Goal: Information Seeking & Learning: Learn about a topic

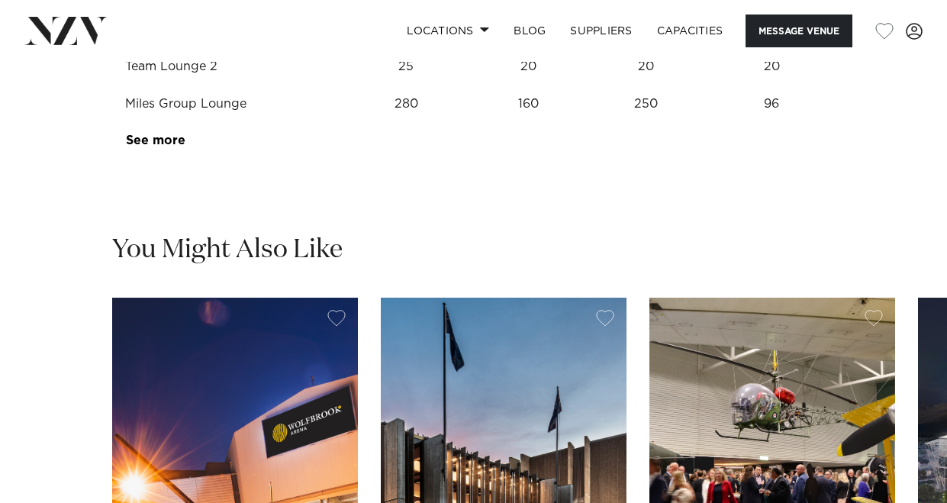
scroll to position [2213, 0]
drag, startPoint x: 400, startPoint y: 259, endPoint x: 449, endPoint y: 258, distance: 48.9
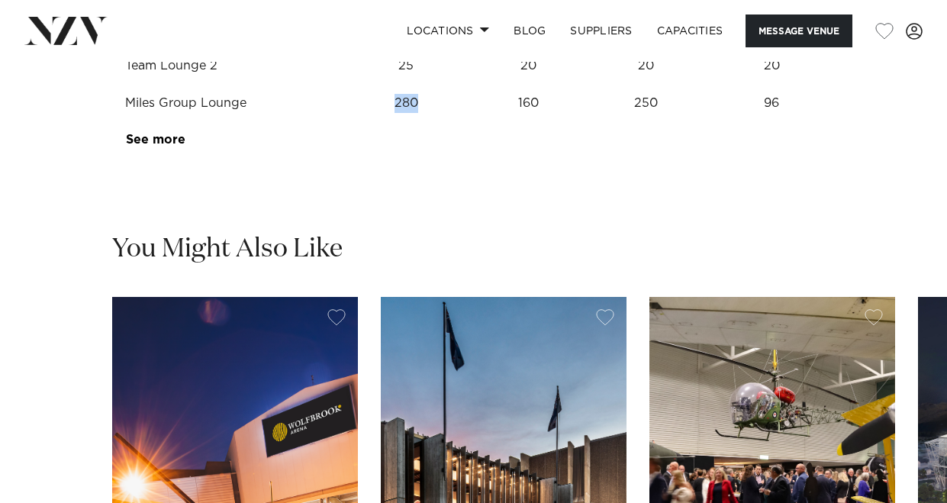
drag, startPoint x: 391, startPoint y: 369, endPoint x: 472, endPoint y: 366, distance: 81.0
click at [472, 122] on td "280" at bounding box center [406, 103] width 137 height 37
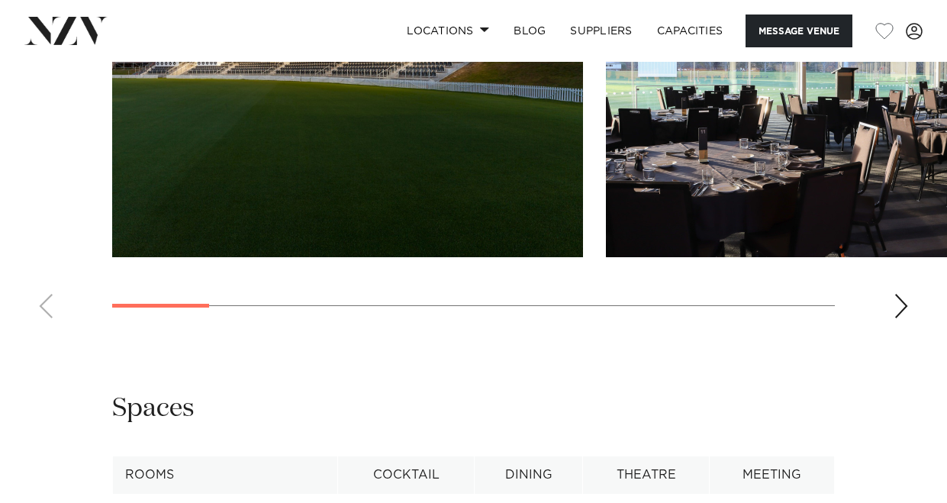
scroll to position [1755, 0]
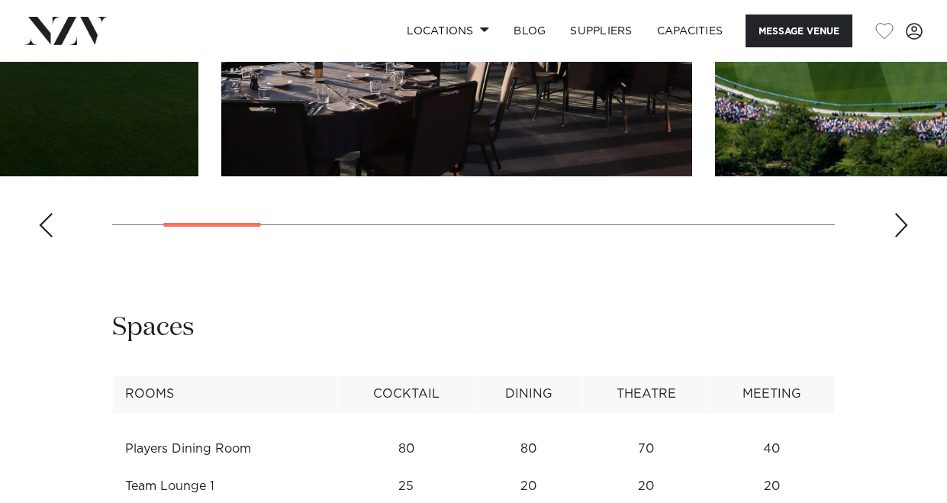
click at [534, 176] on img "2 / 11" at bounding box center [456, 4] width 471 height 346
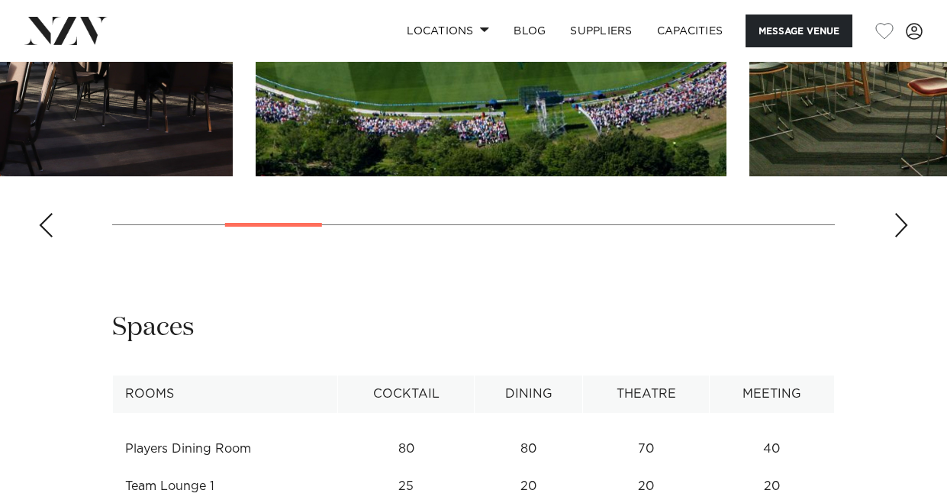
click at [63, 250] on swiper-container at bounding box center [473, 40] width 947 height 419
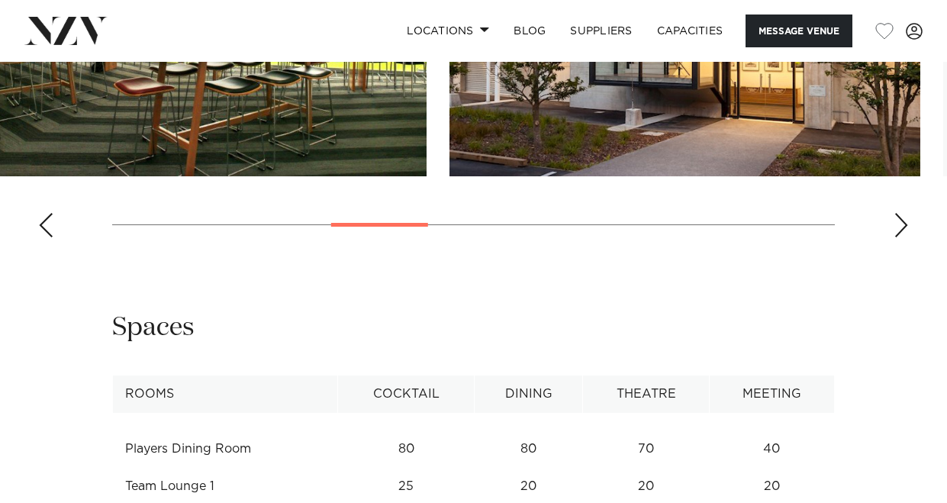
click at [0, 283] on html "Locations [GEOGRAPHIC_DATA] [GEOGRAPHIC_DATA] [GEOGRAPHIC_DATA] [GEOGRAPHIC_DAT…" at bounding box center [473, 319] width 947 height 4149
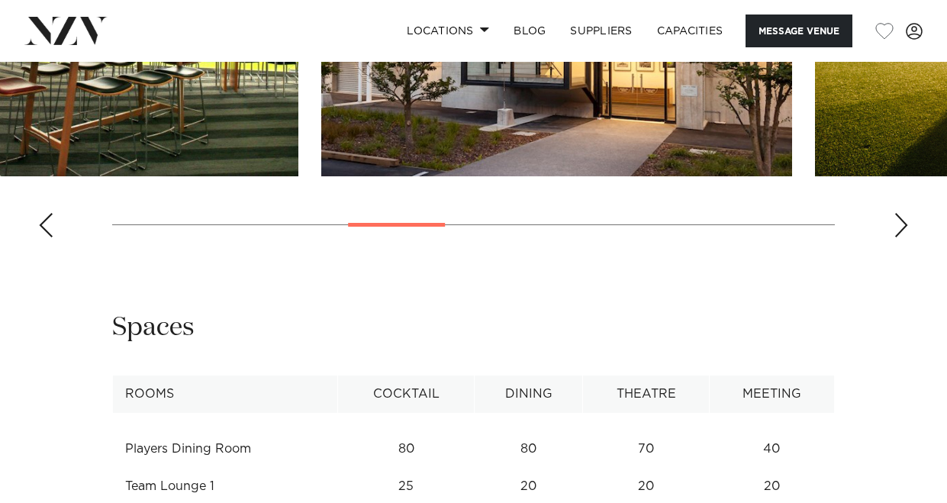
click at [0, 301] on html "Locations [GEOGRAPHIC_DATA] [GEOGRAPHIC_DATA] [GEOGRAPHIC_DATA] [GEOGRAPHIC_DAT…" at bounding box center [473, 319] width 947 height 4149
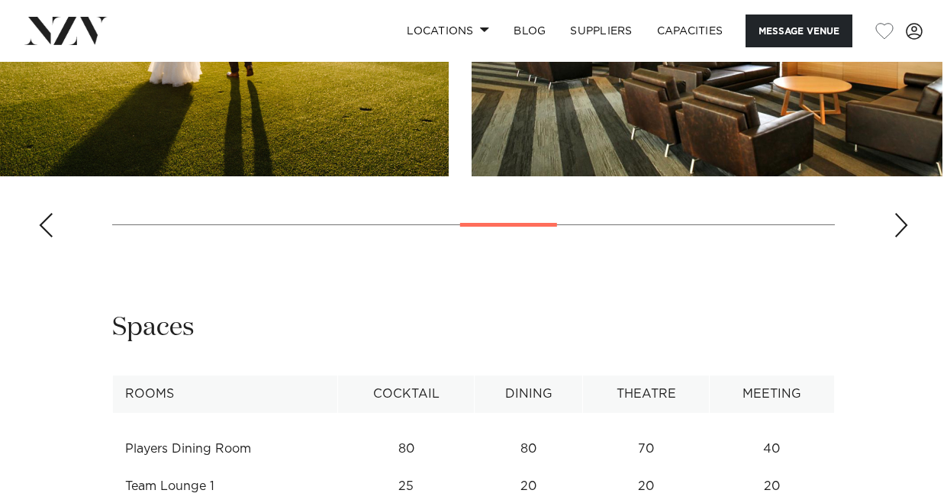
click at [80, 176] on img "6 / 11" at bounding box center [213, 4] width 471 height 346
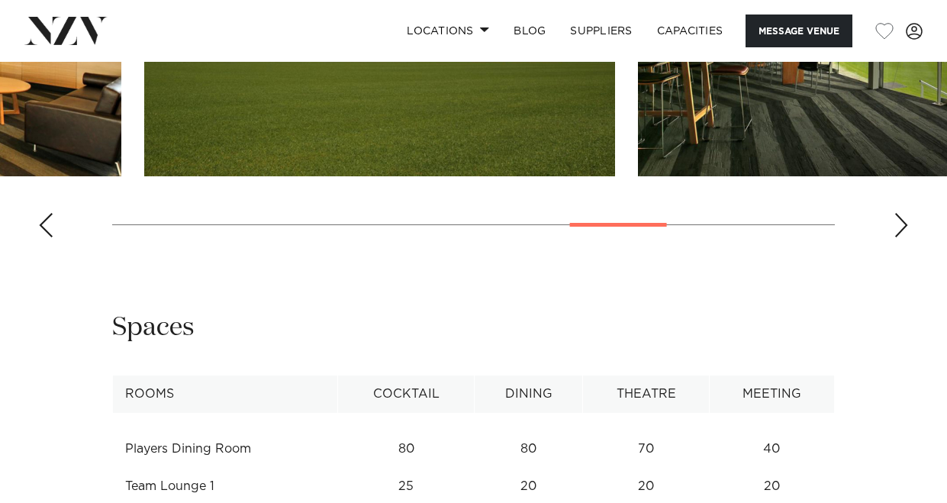
click at [0, 311] on html "Locations [GEOGRAPHIC_DATA] [GEOGRAPHIC_DATA] [GEOGRAPHIC_DATA] [GEOGRAPHIC_DAT…" at bounding box center [473, 319] width 947 height 4149
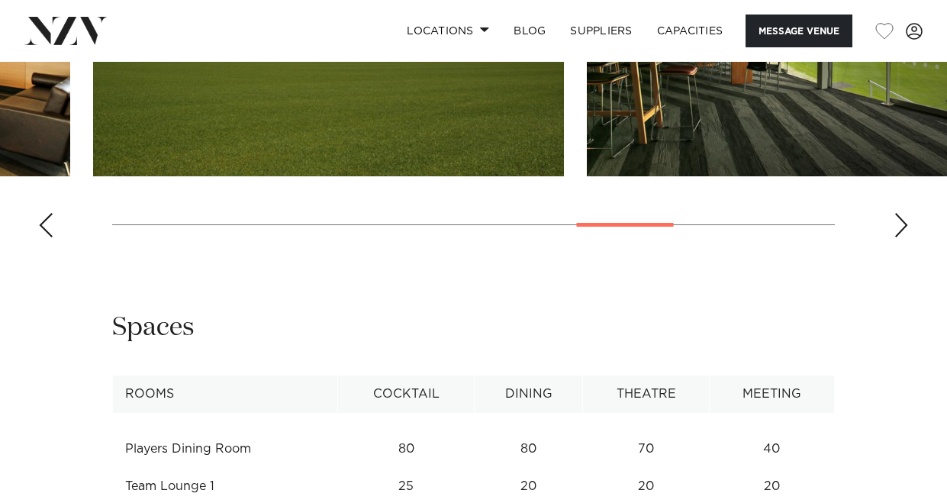
click at [0, 314] on html "Locations [GEOGRAPHIC_DATA] [GEOGRAPHIC_DATA] [GEOGRAPHIC_DATA] [GEOGRAPHIC_DAT…" at bounding box center [473, 319] width 947 height 4149
